Goal: Information Seeking & Learning: Learn about a topic

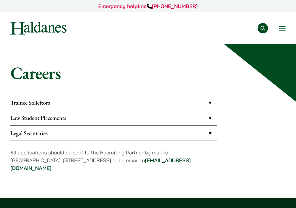
click at [208, 118] on link "Law Student Placements" at bounding box center [113, 118] width 207 height 15
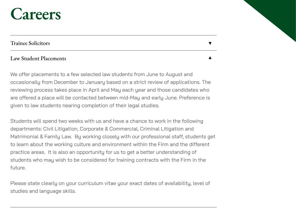
scroll to position [60, 0]
click at [208, 118] on p "Students will spend two weeks with us and have a chance to work in the followin…" at bounding box center [113, 144] width 207 height 55
click at [227, 79] on div "Trainee Solicitors We look to recruit two to four top-quality trainee solicitor…" at bounding box center [148, 148] width 276 height 227
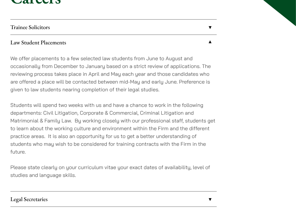
scroll to position [75, 0]
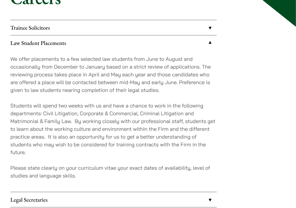
click at [211, 28] on link "Trainee Solicitors" at bounding box center [113, 27] width 207 height 15
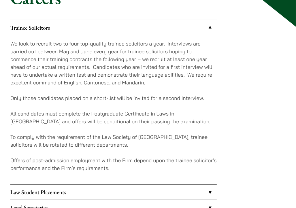
click at [211, 28] on link "Trainee Solicitors" at bounding box center [113, 27] width 207 height 15
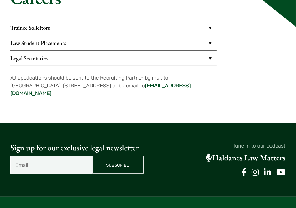
click at [205, 28] on link "Trainee Solicitors" at bounding box center [113, 27] width 207 height 15
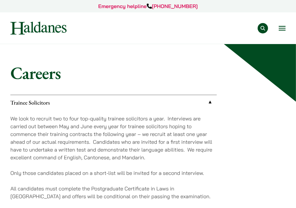
click at [287, 27] on div "Practice Areas Antitrust and Competition Law Civil Litigation & Dispute Resolut…" at bounding box center [147, 28] width 285 height 13
click at [285, 27] on div "Practice Areas Antitrust and Competition Law Civil Litigation & Dispute Resolut…" at bounding box center [147, 28] width 285 height 13
click at [285, 27] on button "Open menu" at bounding box center [282, 28] width 7 height 5
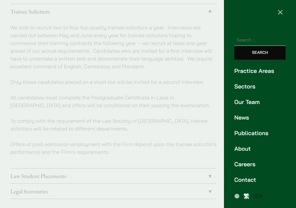
scroll to position [92, 0]
click at [257, 104] on link "Our Team" at bounding box center [260, 102] width 51 height 9
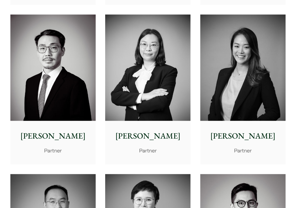
scroll to position [801, 0]
drag, startPoint x: 0, startPoint y: 0, endPoint x: 296, endPoint y: 116, distance: 318.3
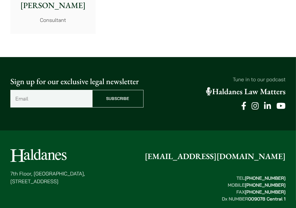
scroll to position [2826, 0]
